Goal: Task Accomplishment & Management: Use online tool/utility

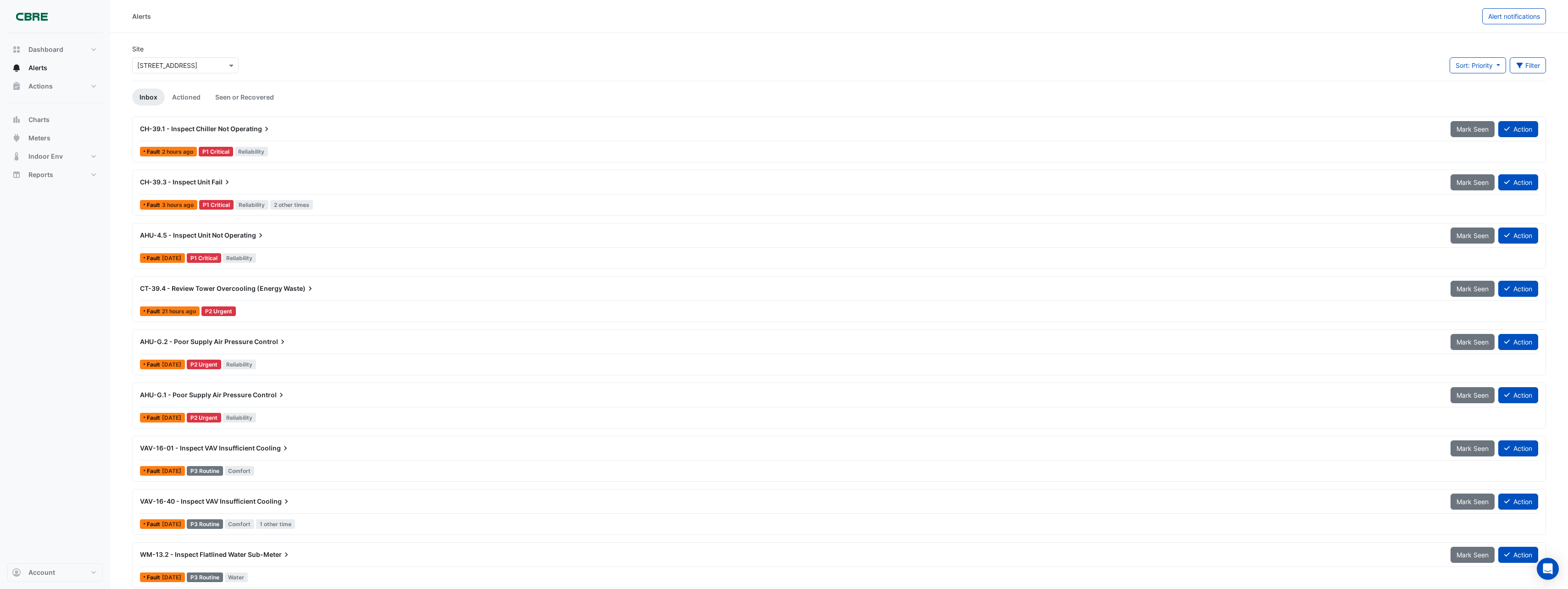
click at [181, 67] on input "text" at bounding box center [177, 66] width 78 height 10
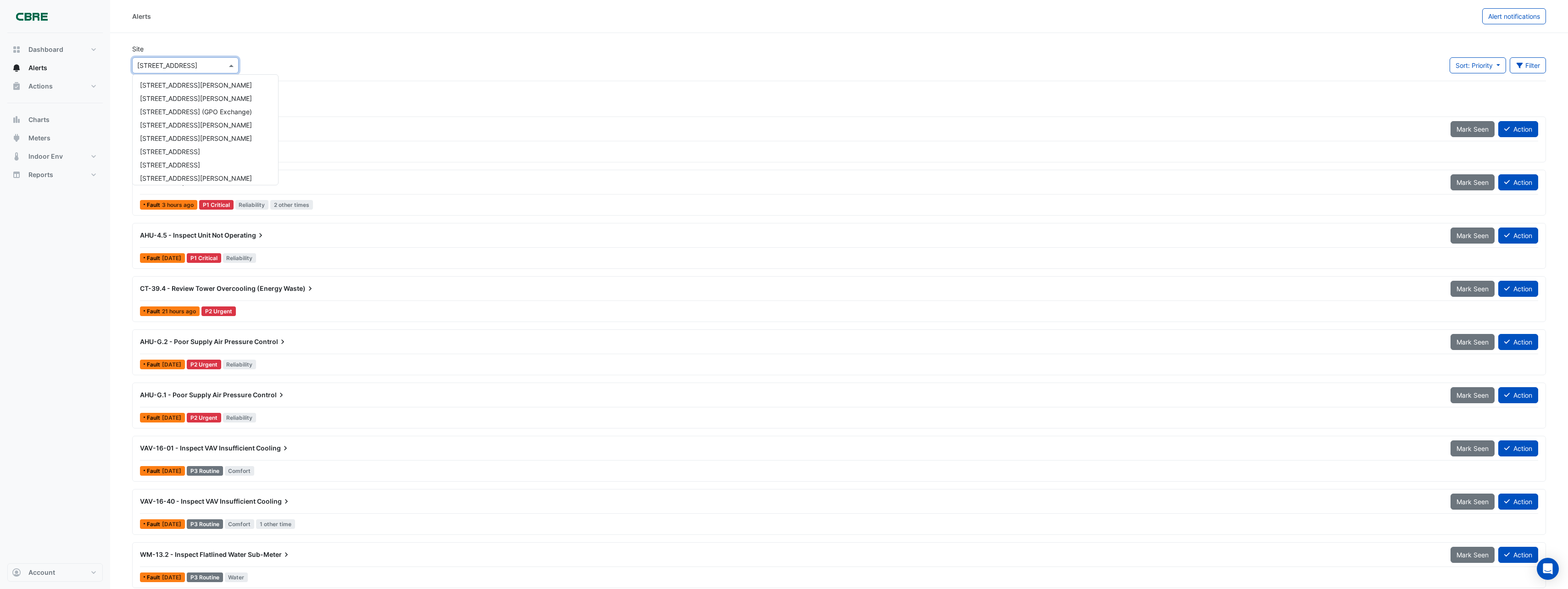
scroll to position [123, 0]
click at [190, 68] on input "text" at bounding box center [177, 66] width 78 height 10
click at [353, 63] on div "Site Select a Site × [GEOGRAPHIC_DATA] [GEOGRAPHIC_DATA][PERSON_NAME] [GEOGRAPH…" at bounding box center [839, 63] width 1425 height 37
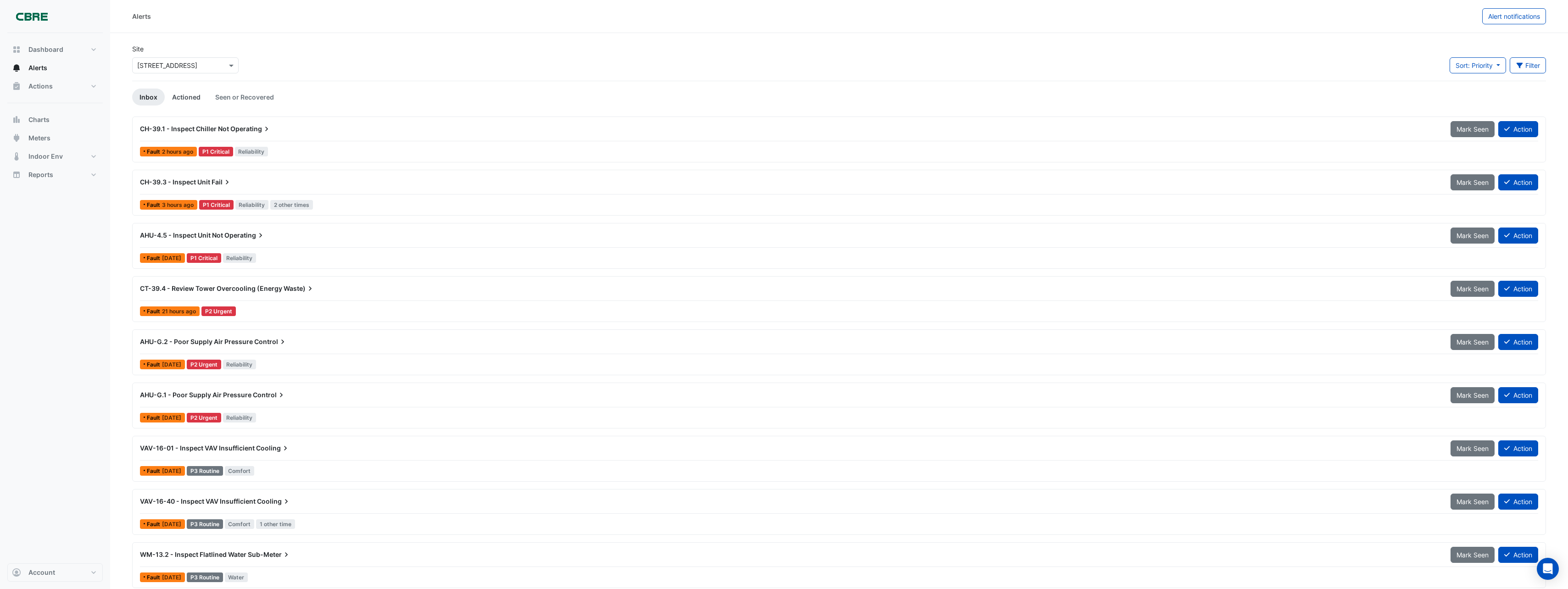
click at [179, 95] on link "Actioned" at bounding box center [186, 97] width 43 height 17
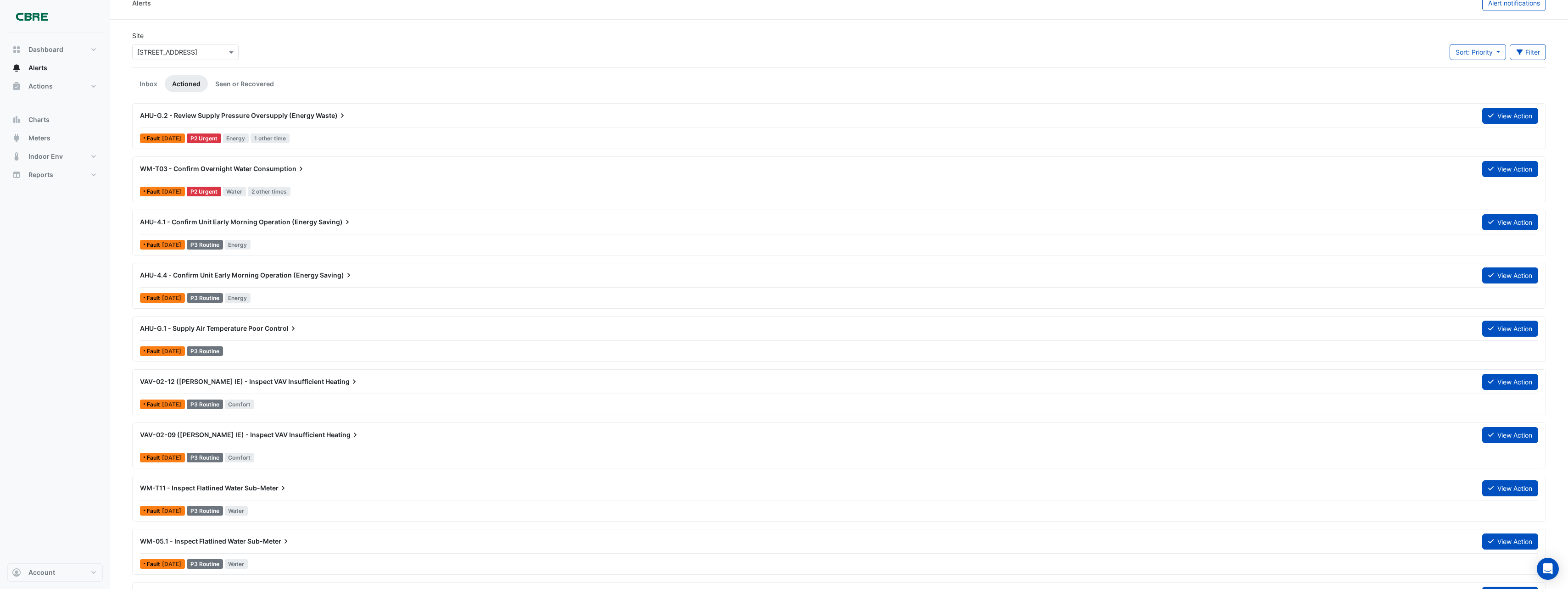
scroll to position [0, 0]
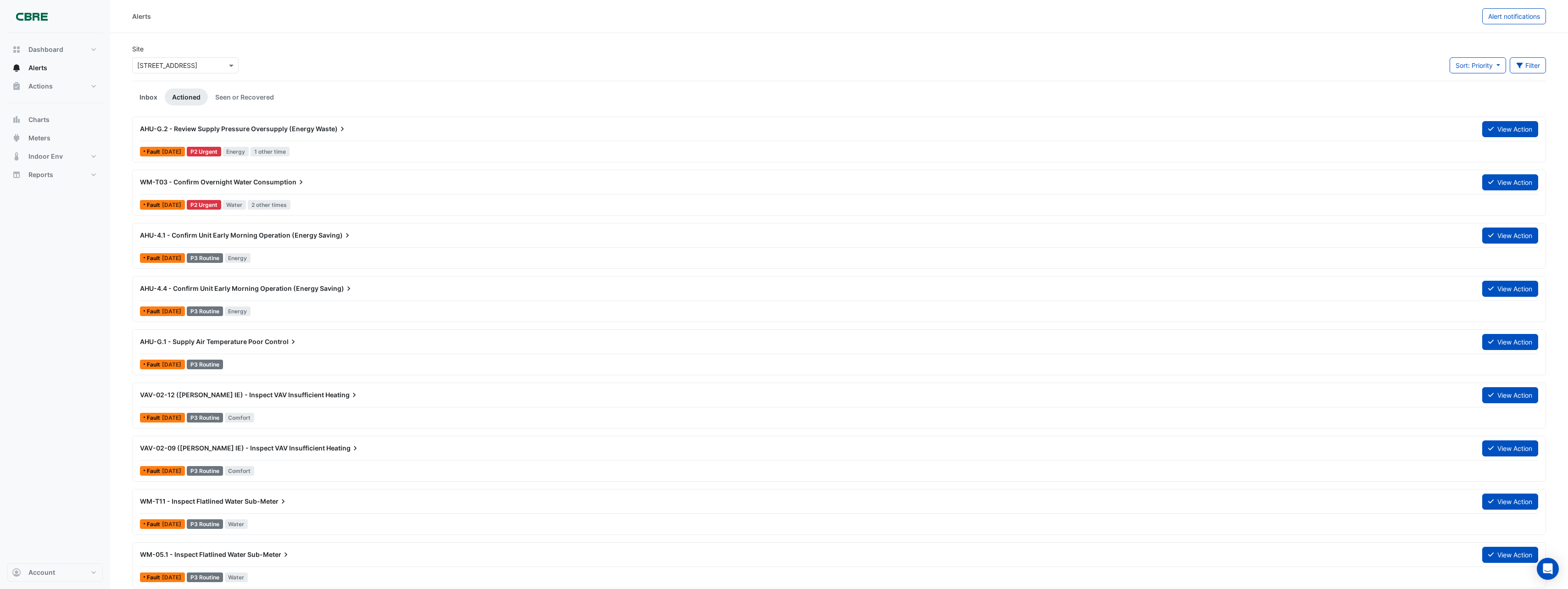
click at [154, 98] on link "Inbox" at bounding box center [148, 97] width 32 height 17
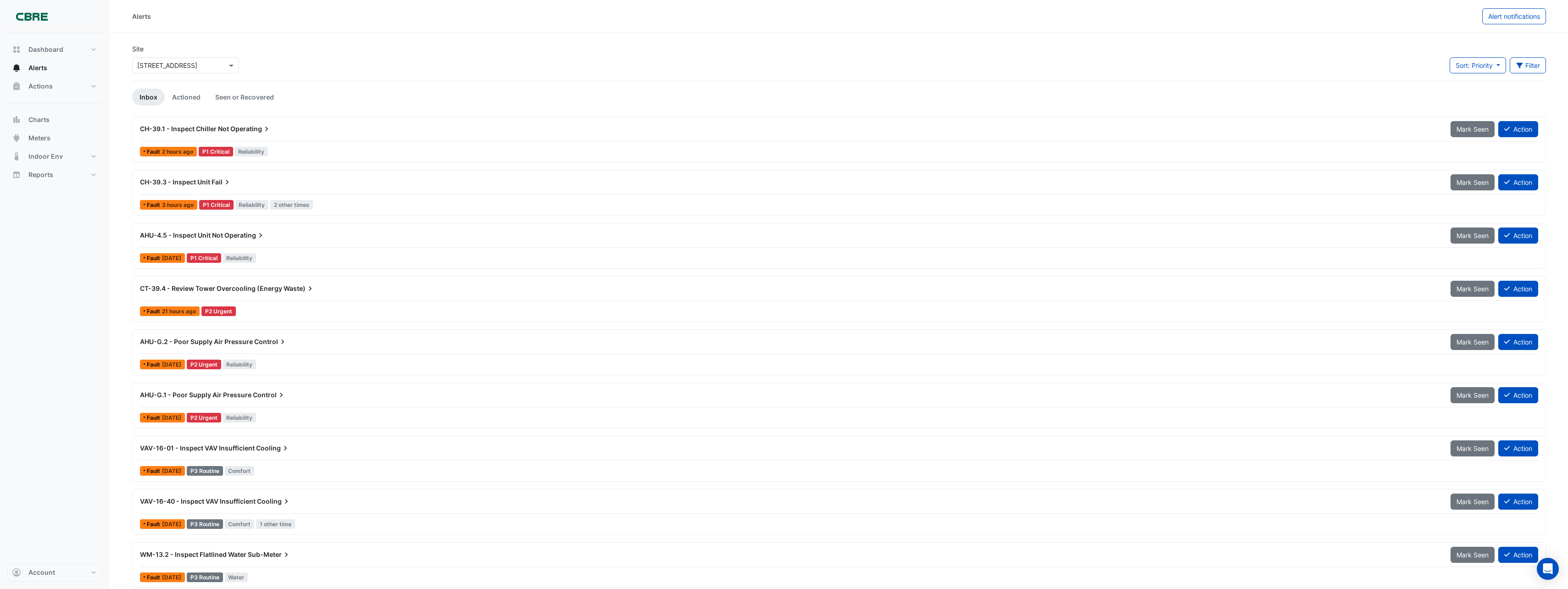
click at [185, 62] on input "text" at bounding box center [177, 66] width 78 height 10
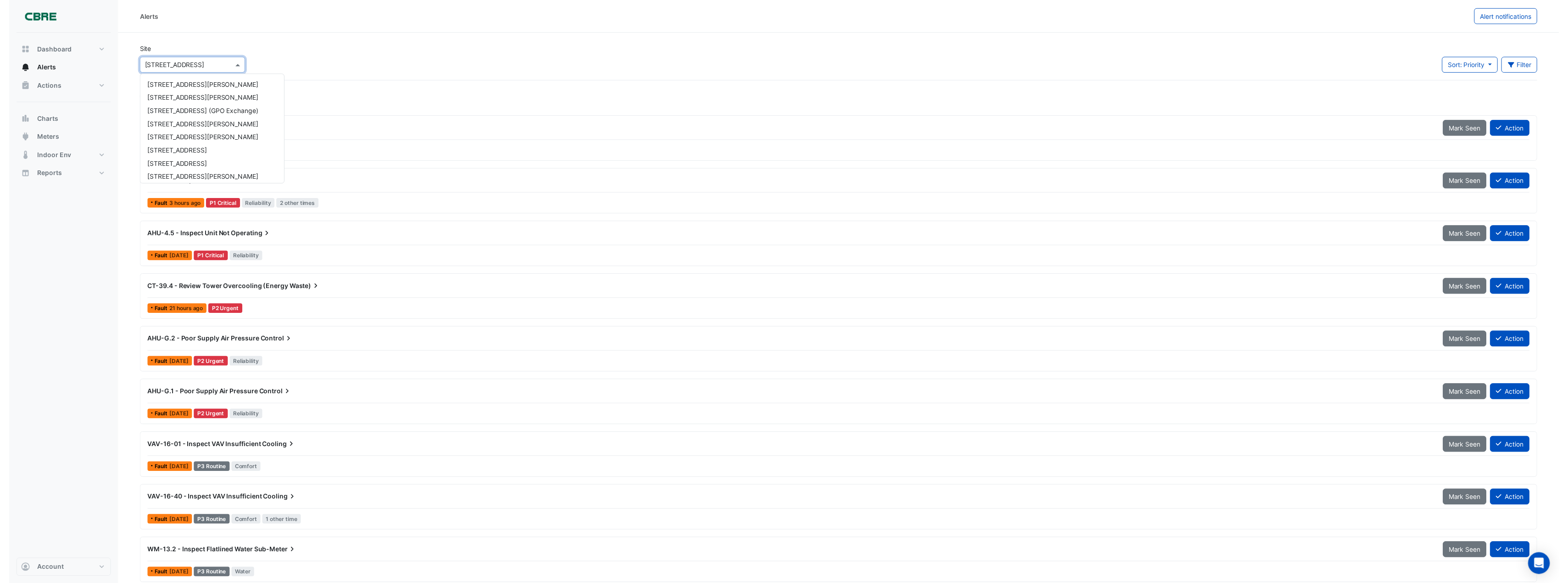
scroll to position [123, 0]
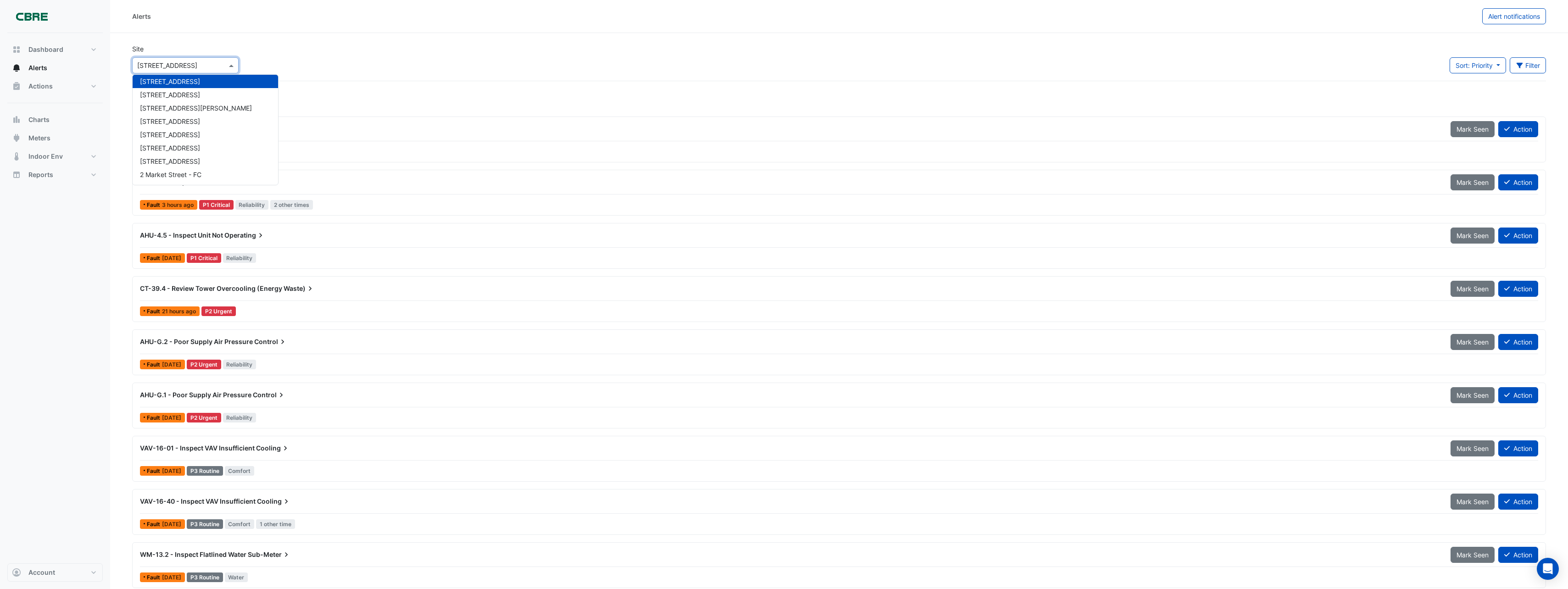
click at [185, 62] on input "text" at bounding box center [177, 66] width 78 height 10
click at [1530, 66] on button "Filter" at bounding box center [1528, 66] width 37 height 16
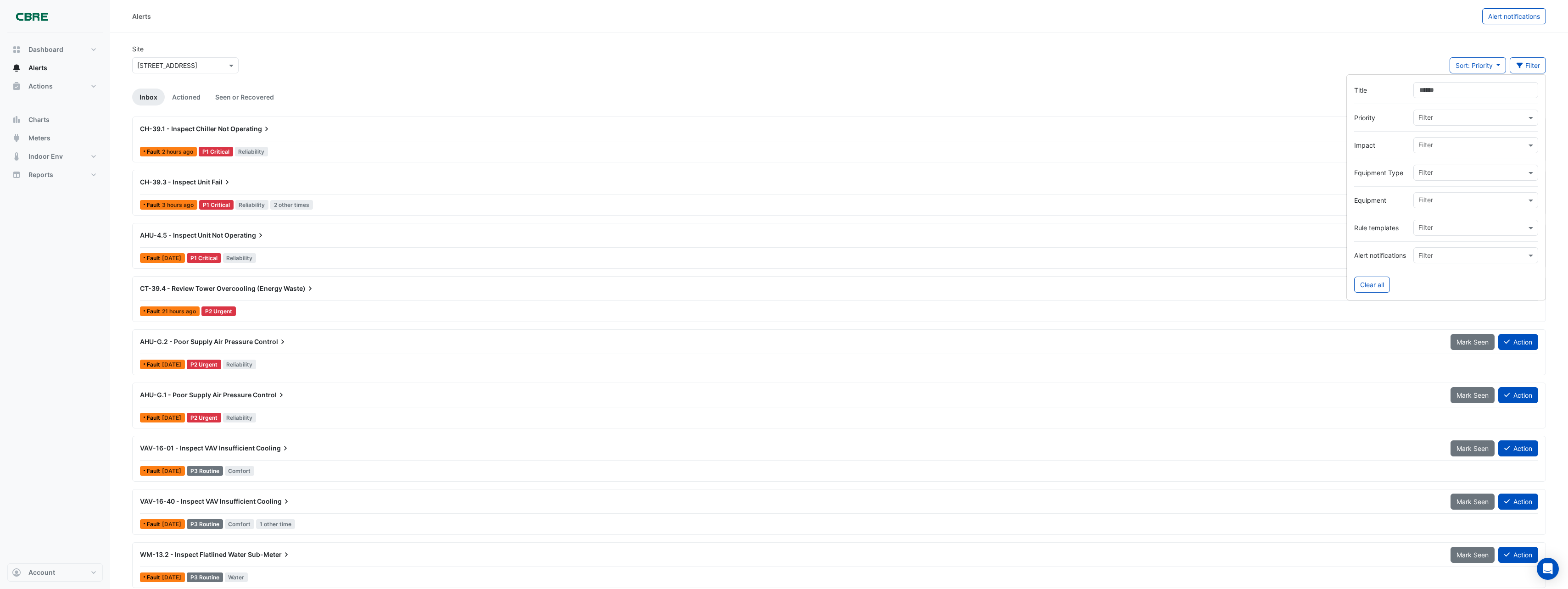
click at [1445, 253] on input "text" at bounding box center [1467, 255] width 96 height 10
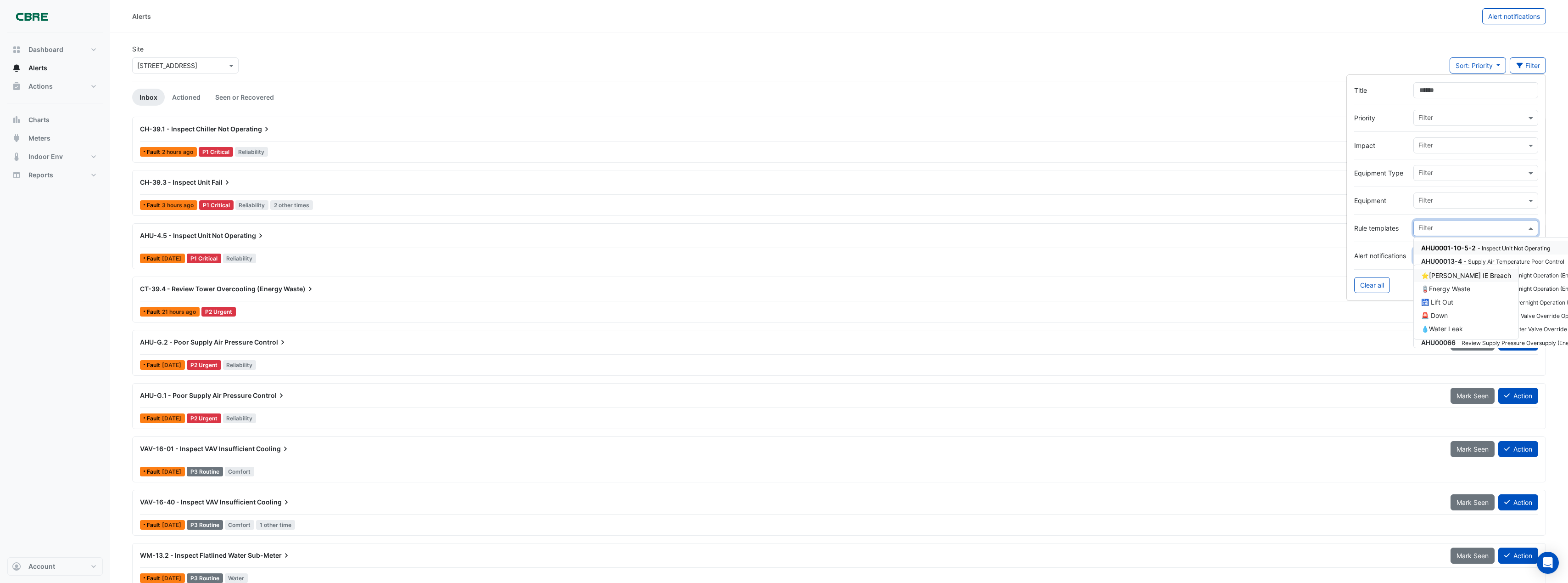
click at [1447, 232] on input "text" at bounding box center [1473, 228] width 108 height 10
